Goal: Information Seeking & Learning: Learn about a topic

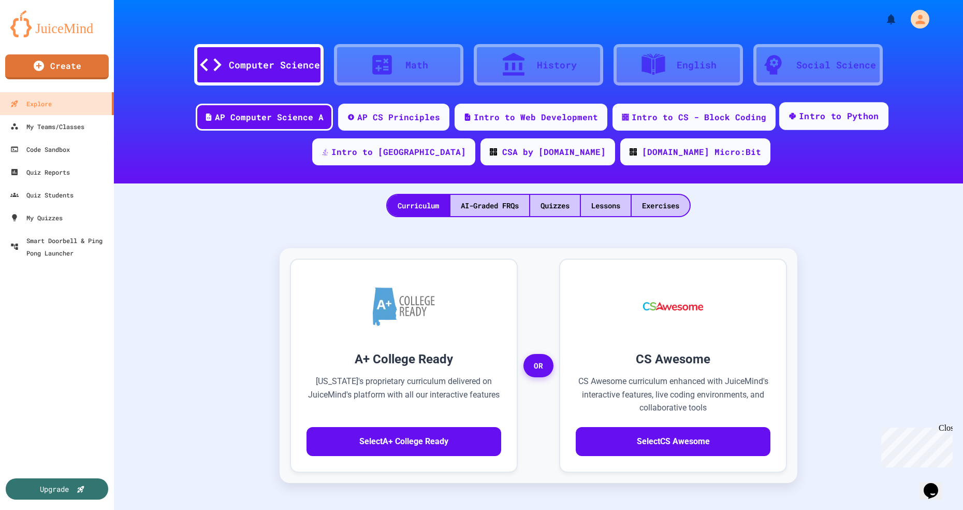
click at [799, 121] on div "Intro to Python" at bounding box center [839, 116] width 80 height 13
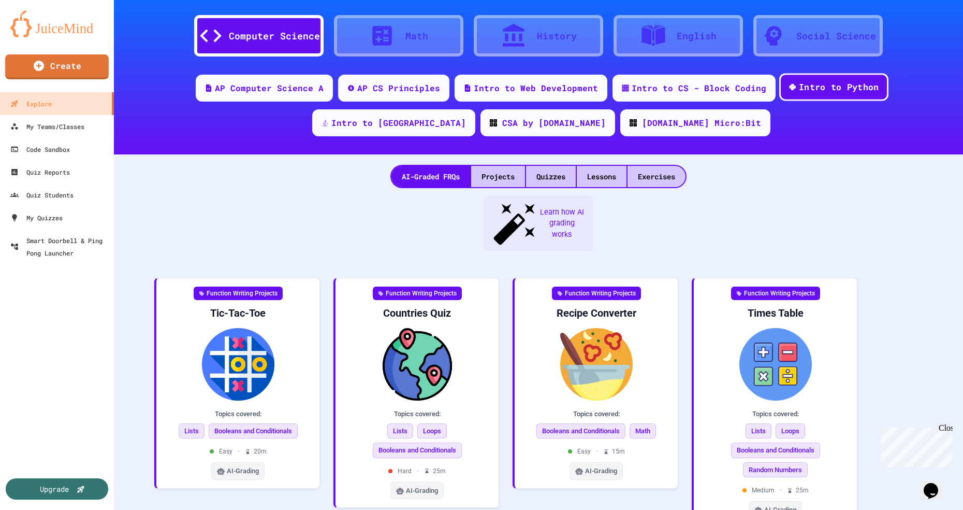
scroll to position [24, 0]
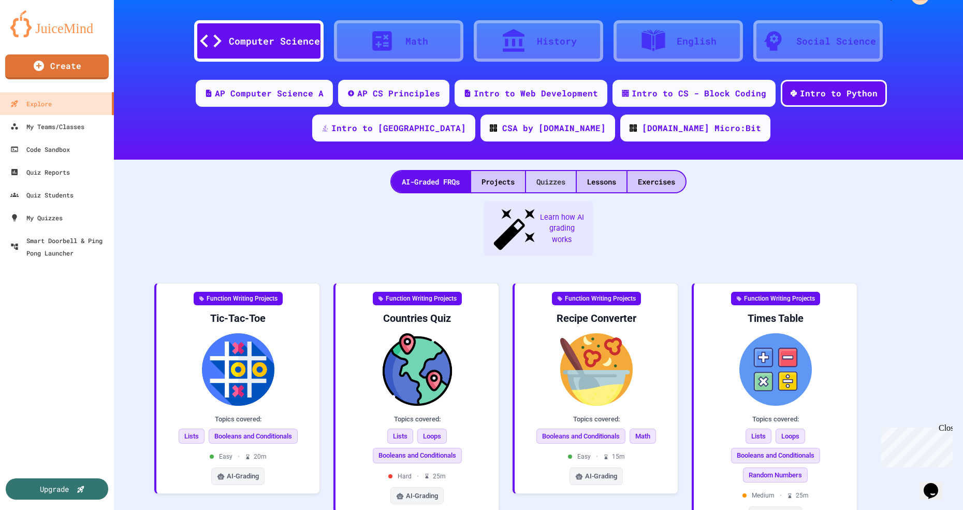
click at [556, 182] on div "Quizzes" at bounding box center [551, 181] width 50 height 21
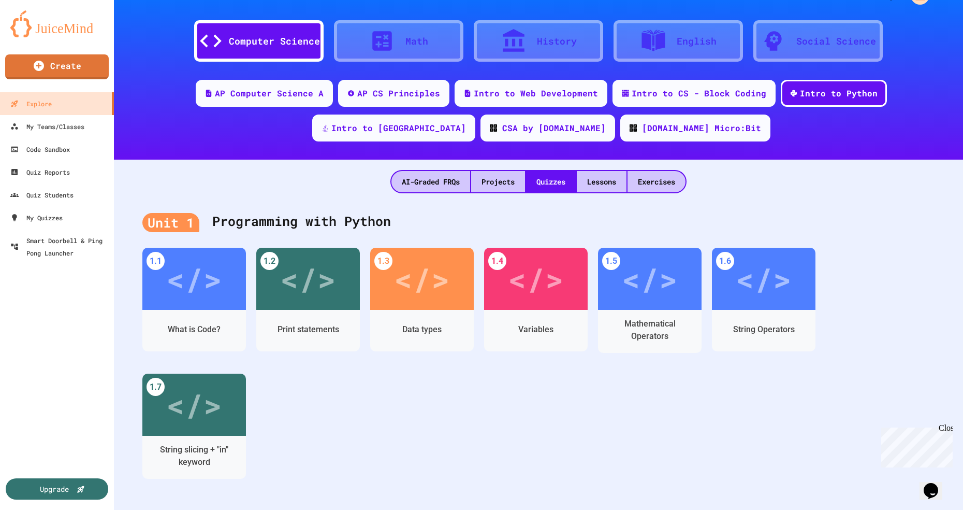
click at [426, 277] on div "</>" at bounding box center [422, 278] width 56 height 47
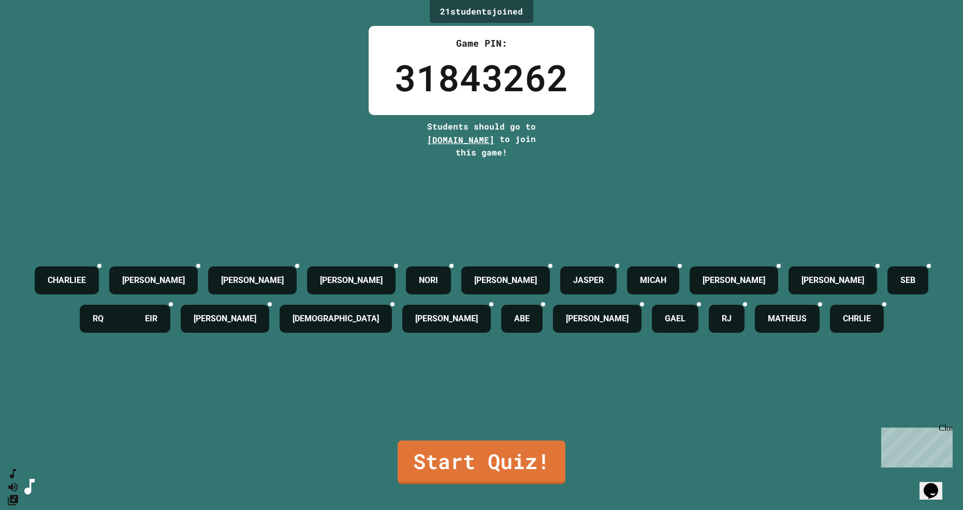
click at [489, 484] on link "Start Quiz!" at bounding box center [482, 461] width 168 height 43
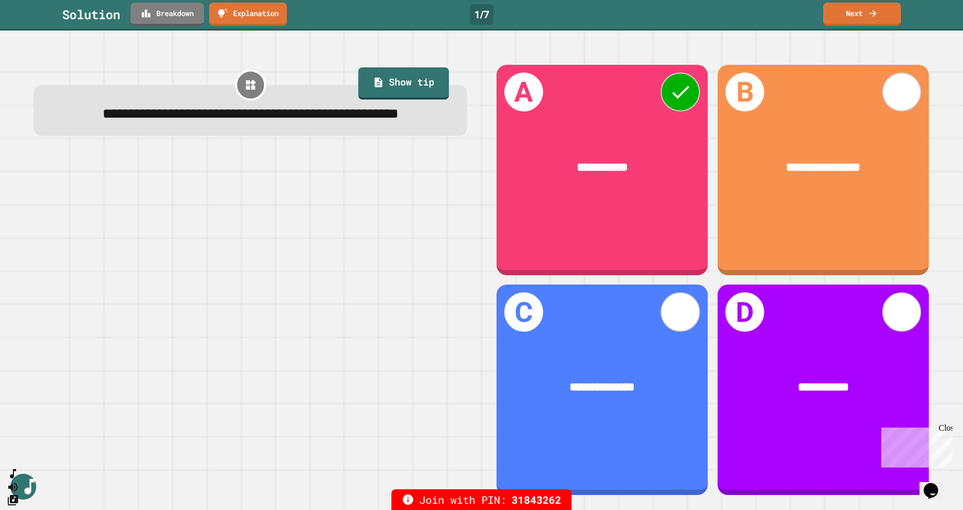
click at [861, 13] on link "Next" at bounding box center [862, 14] width 78 height 23
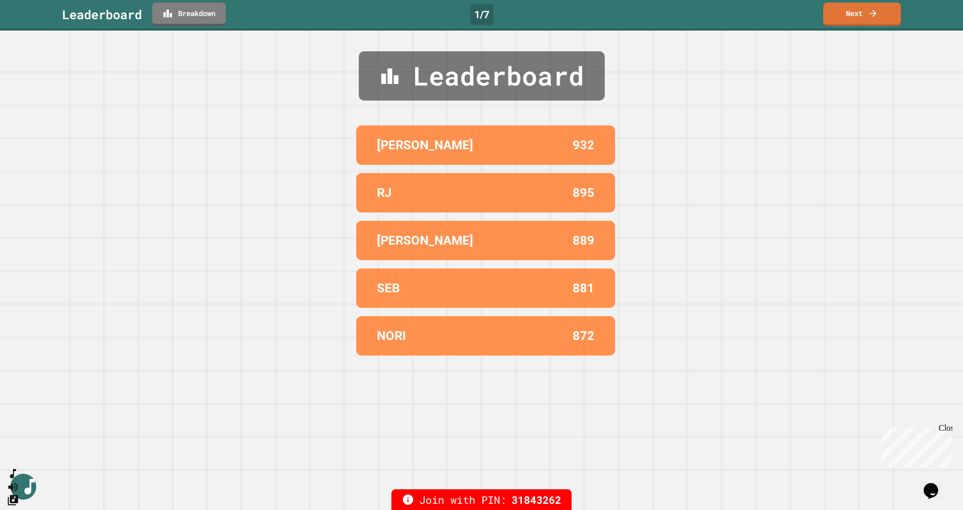
click at [860, 21] on link "Next" at bounding box center [862, 14] width 78 height 23
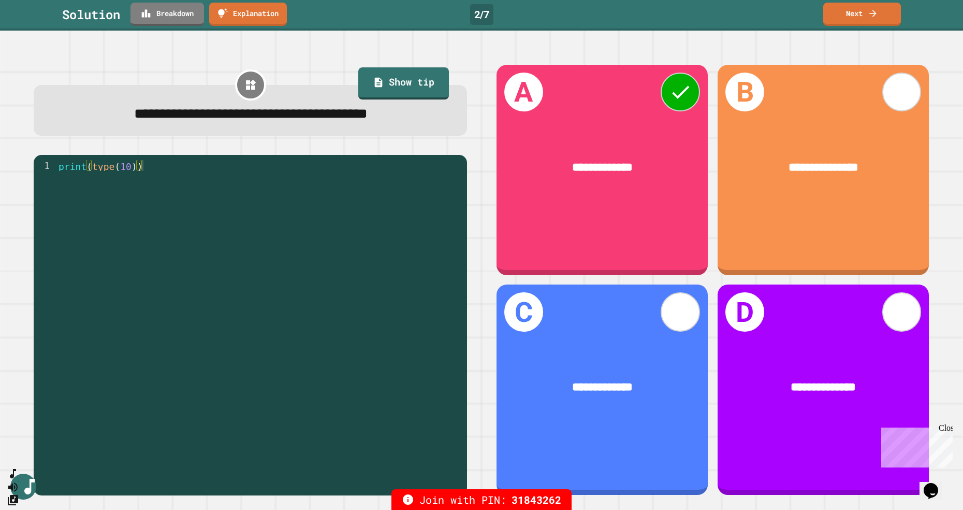
click at [863, 22] on link "Next" at bounding box center [862, 14] width 78 height 23
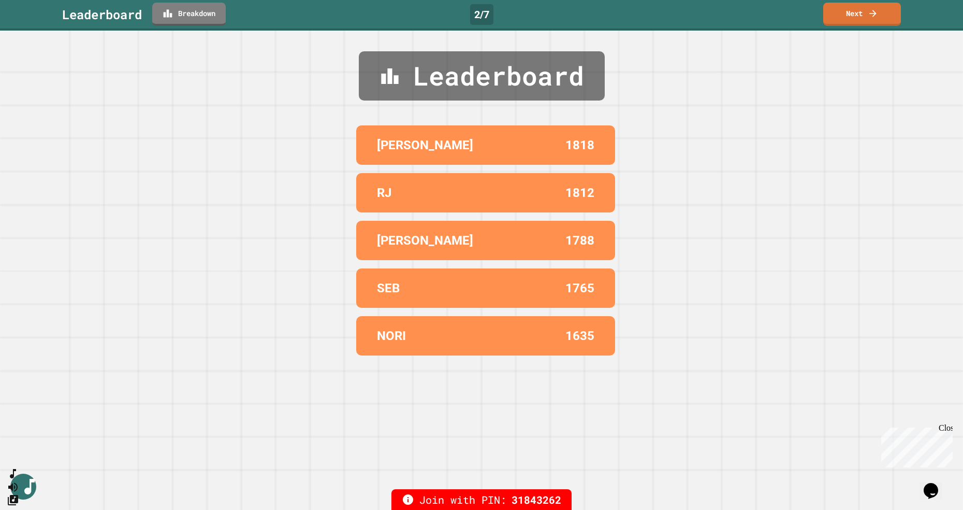
click at [847, 18] on link "Next" at bounding box center [862, 14] width 78 height 23
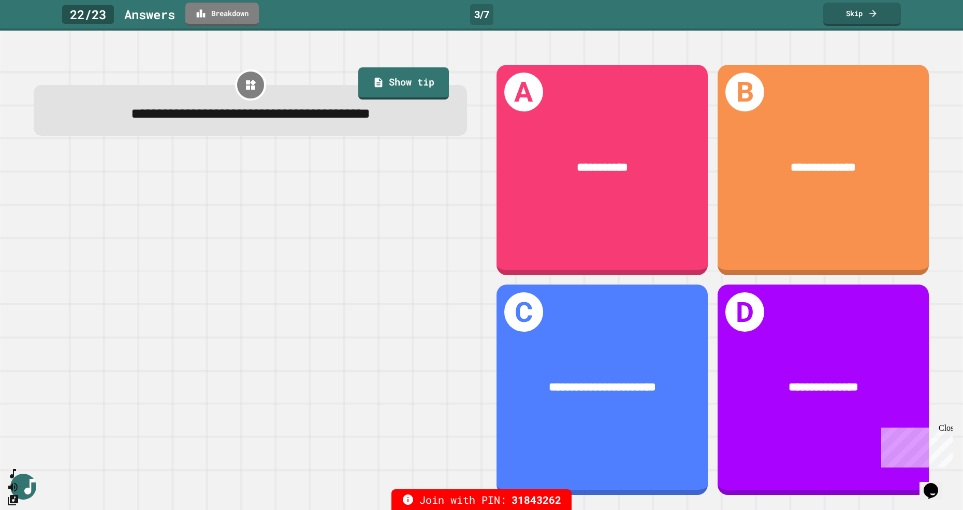
click at [858, 19] on link "Skip" at bounding box center [862, 14] width 78 height 23
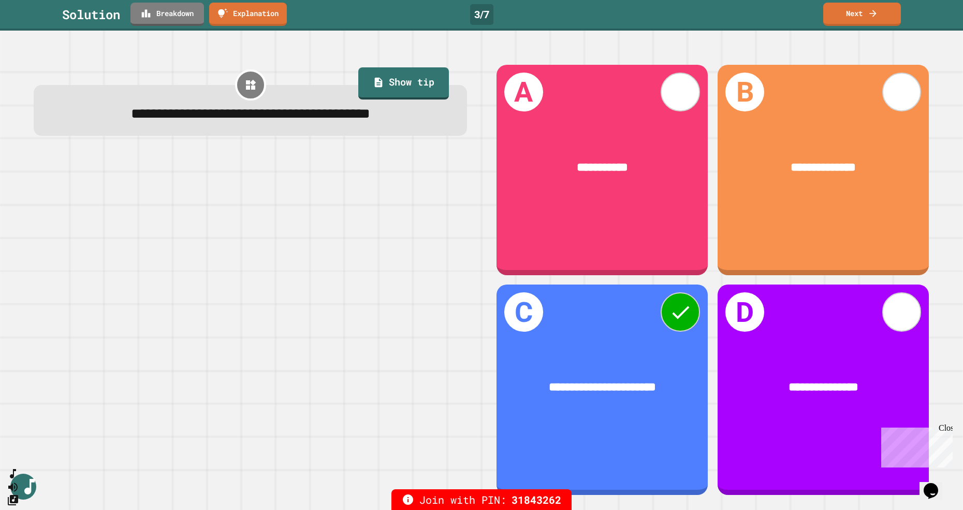
click at [863, 16] on link "Next" at bounding box center [862, 14] width 78 height 23
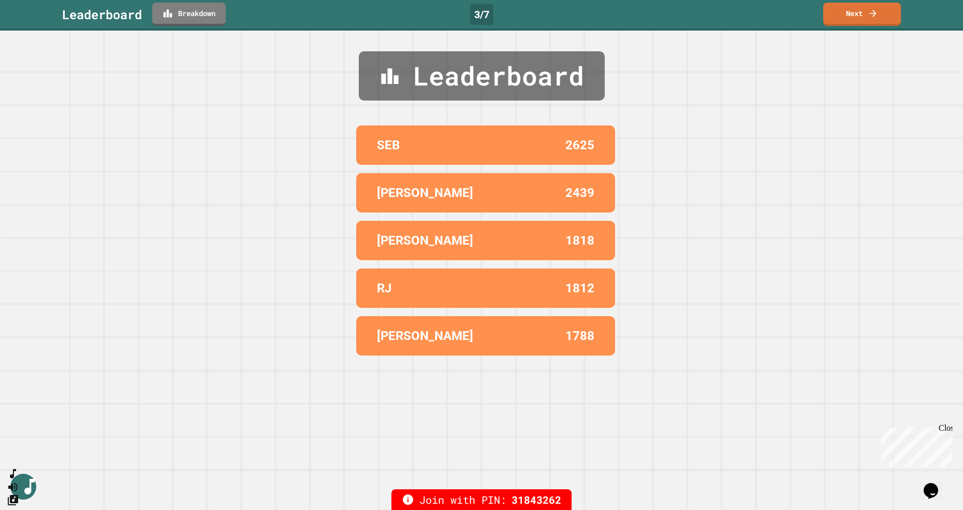
click at [862, 23] on link "Next" at bounding box center [862, 14] width 78 height 23
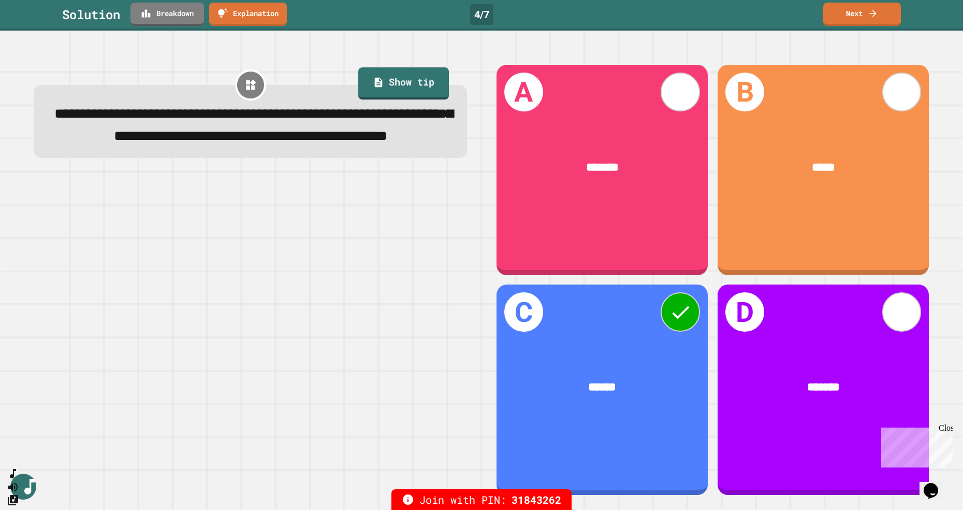
click at [865, 25] on link "Next" at bounding box center [862, 14] width 78 height 23
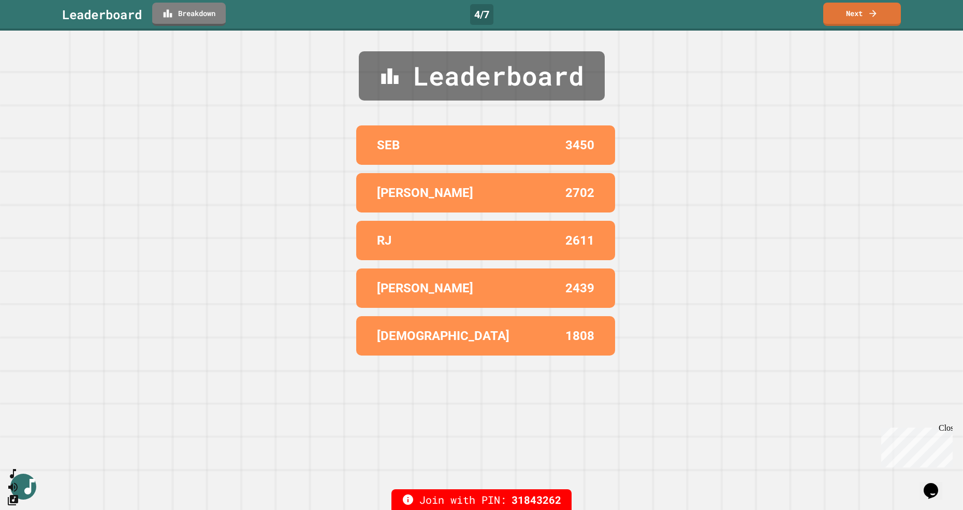
click at [862, 17] on link "Next" at bounding box center [862, 14] width 78 height 23
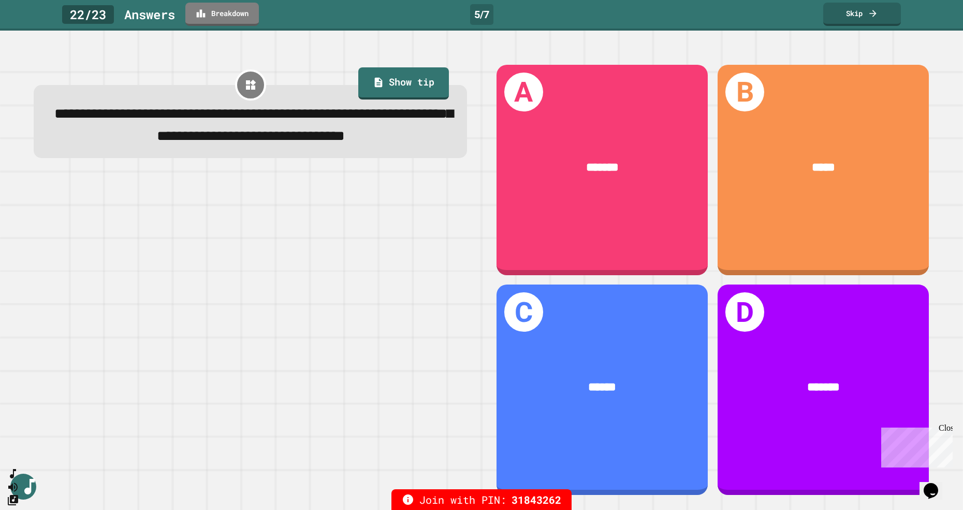
click at [860, 14] on link "Skip" at bounding box center [862, 14] width 78 height 23
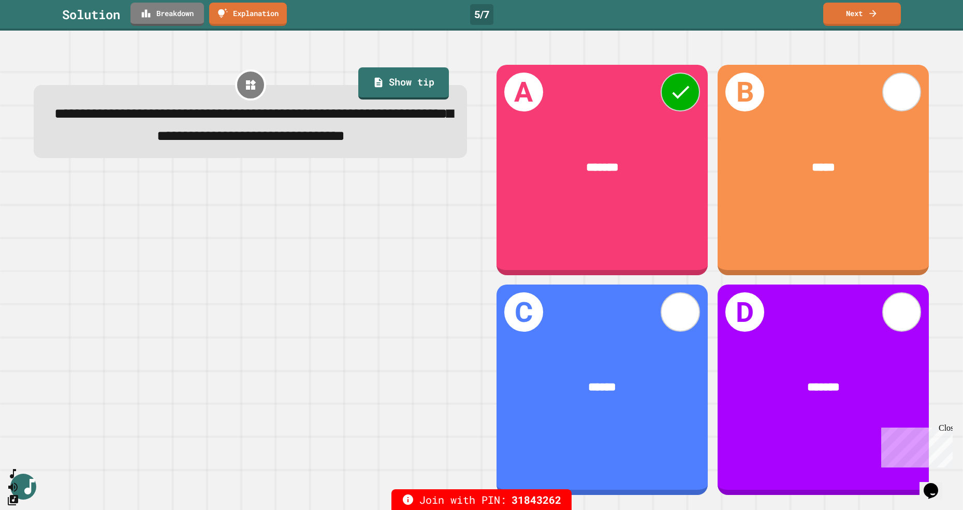
click at [862, 20] on link "Next" at bounding box center [862, 14] width 78 height 23
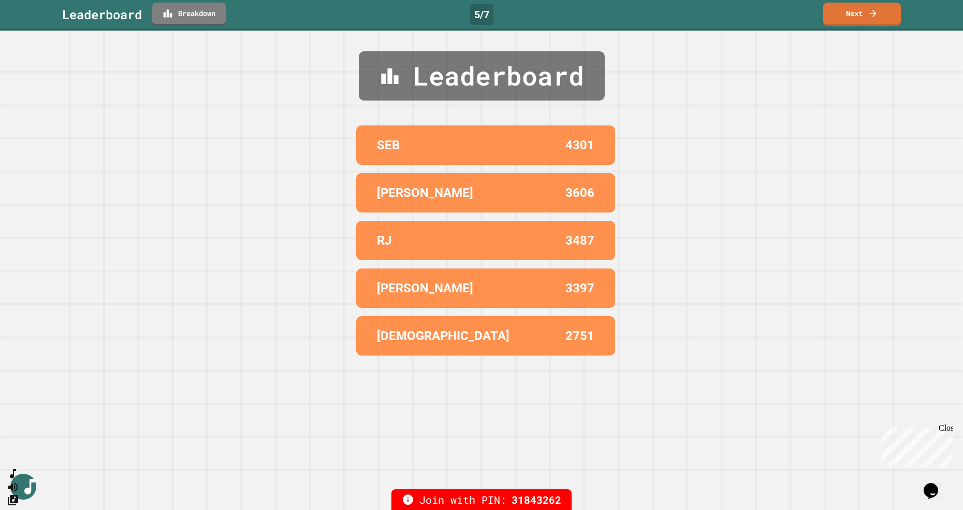
click at [863, 18] on link "Next" at bounding box center [862, 14] width 78 height 23
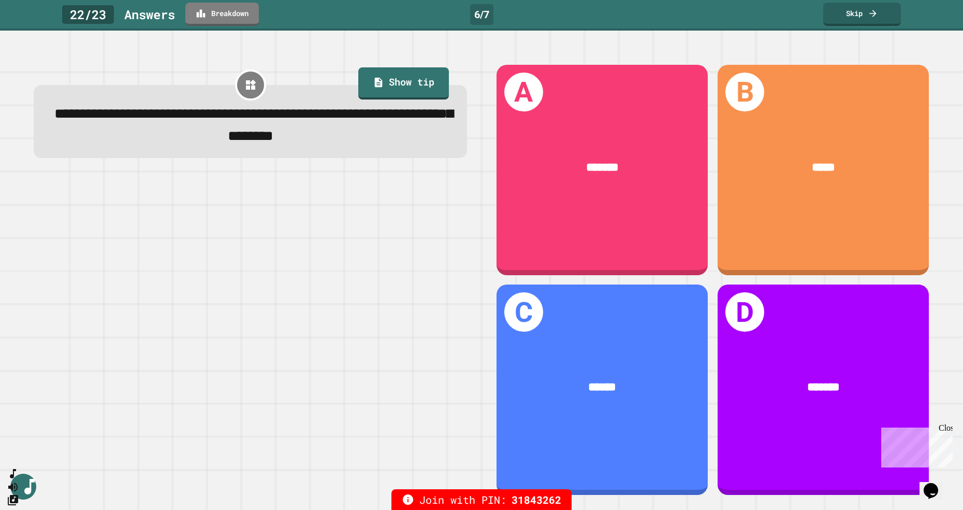
click at [848, 15] on link "Skip" at bounding box center [862, 14] width 78 height 23
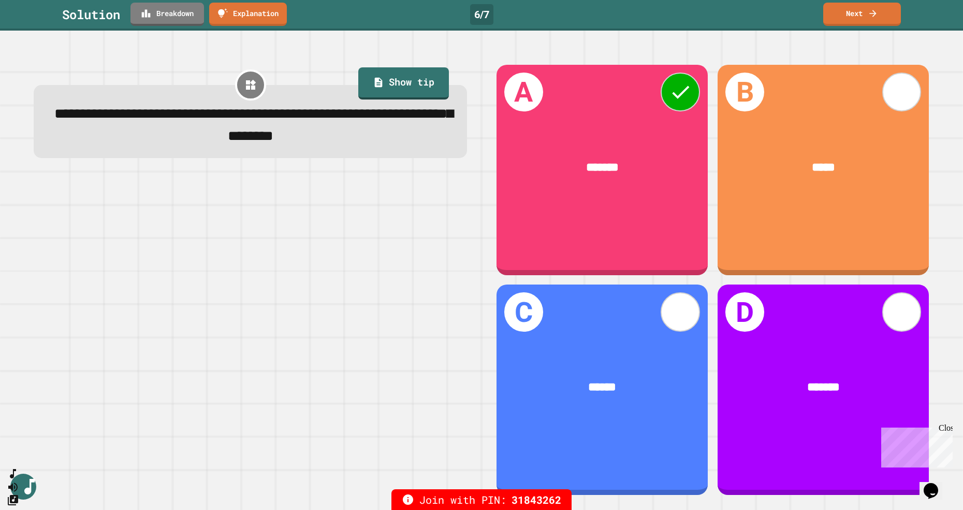
click at [867, 14] on link "Next" at bounding box center [862, 14] width 78 height 23
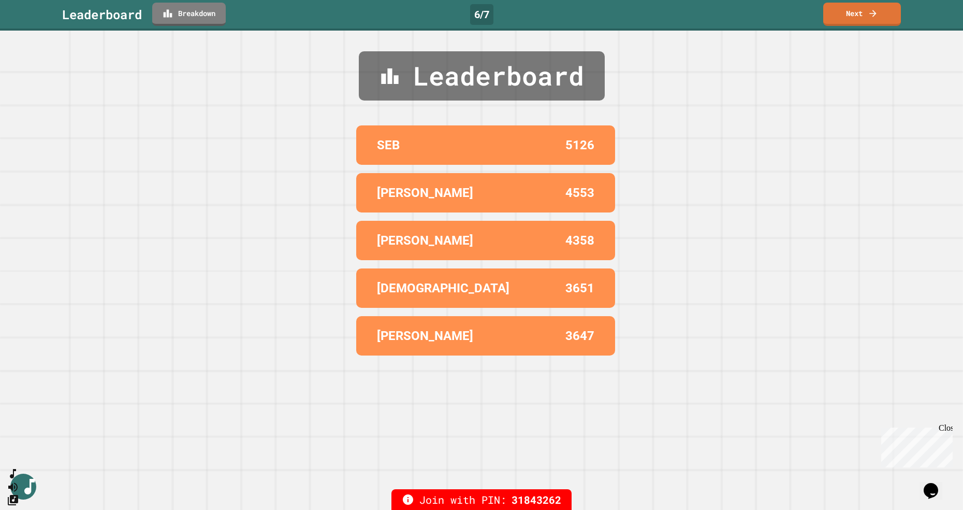
click at [859, 16] on link "Next" at bounding box center [862, 14] width 78 height 23
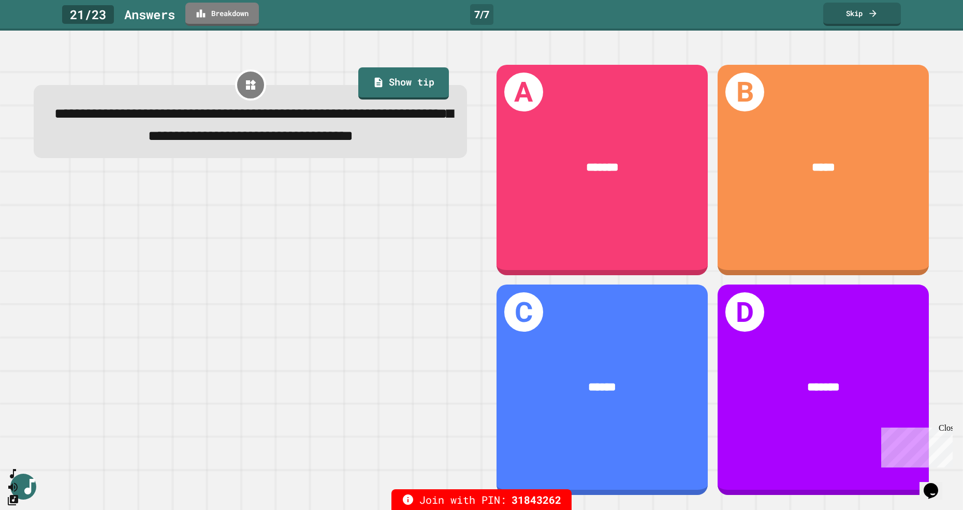
click at [868, 19] on link "Skip" at bounding box center [862, 14] width 78 height 23
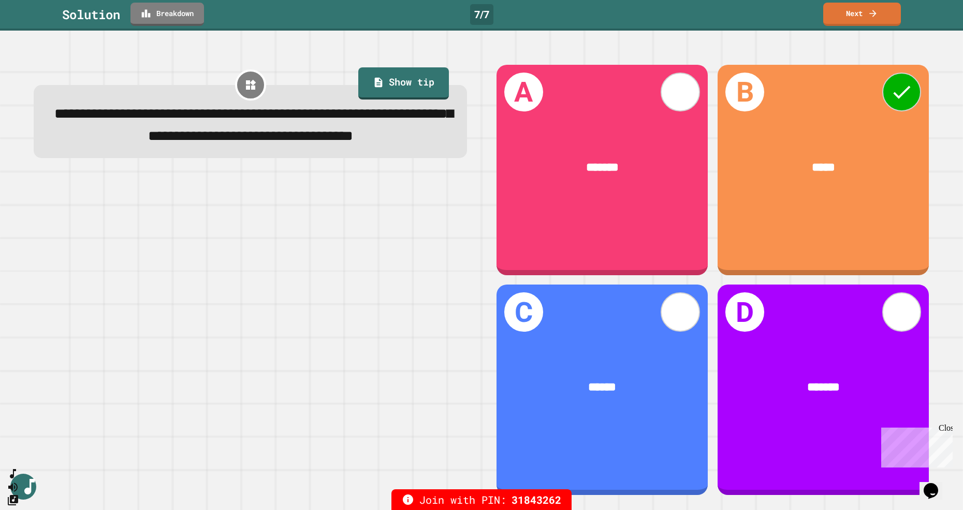
click at [859, 19] on link "Next" at bounding box center [862, 14] width 78 height 23
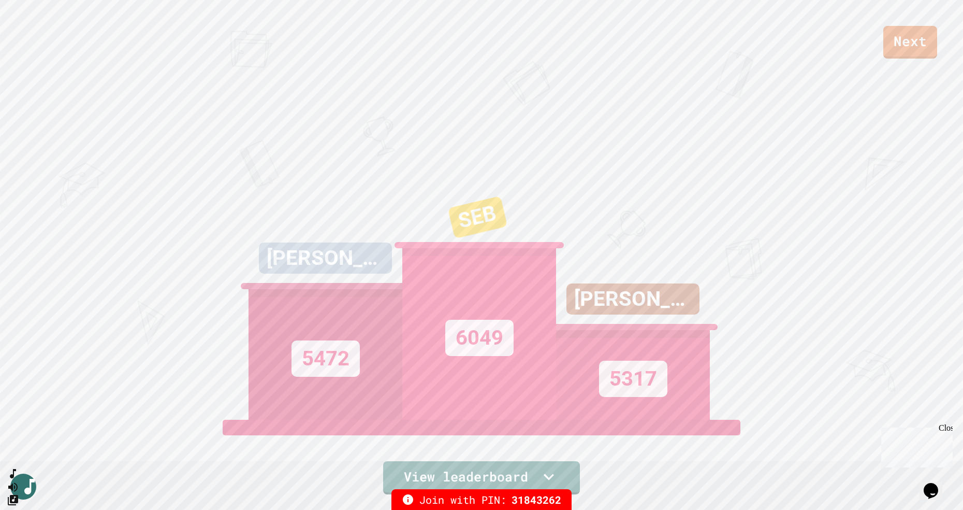
click at [912, 52] on link "Next" at bounding box center [910, 42] width 54 height 33
